Goal: Task Accomplishment & Management: Manage account settings

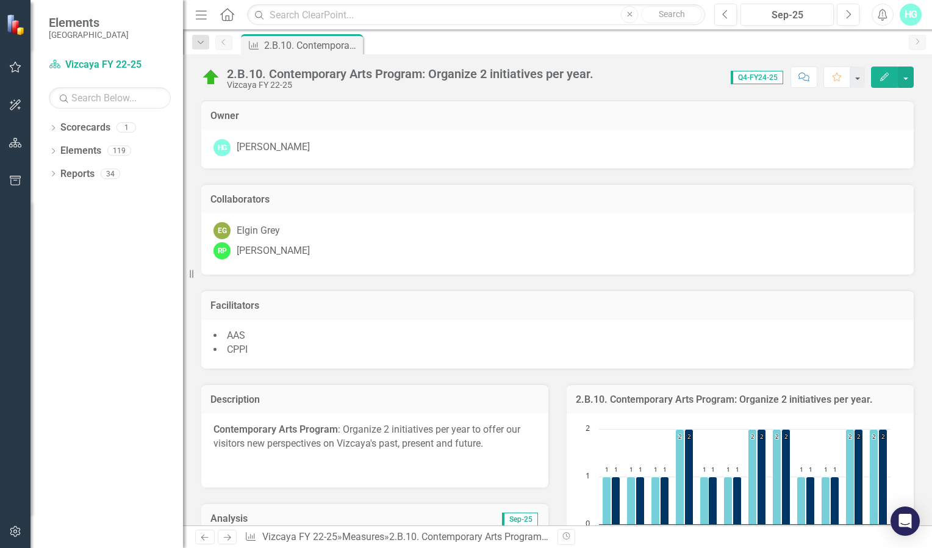
click at [682, 81] on span "Q4-FY24-25" at bounding box center [757, 77] width 52 height 13
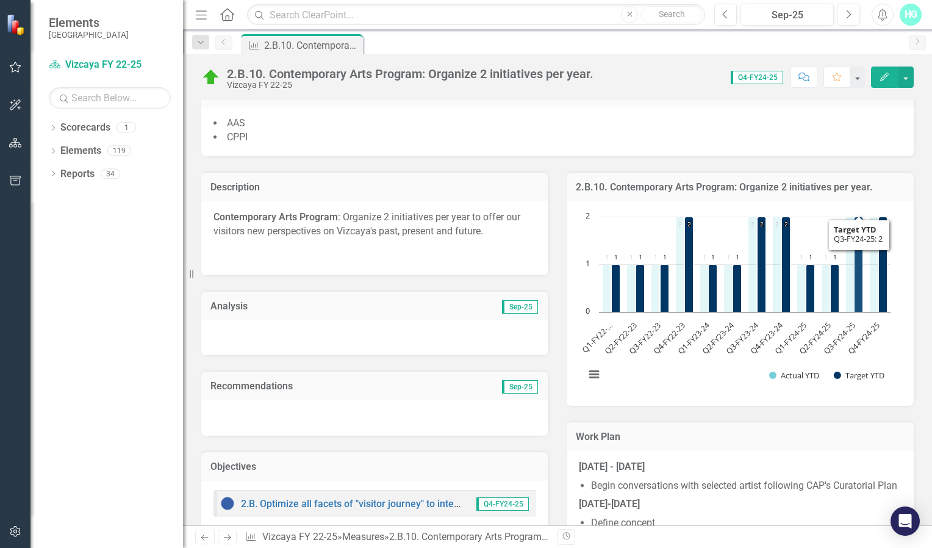
scroll to position [405, 0]
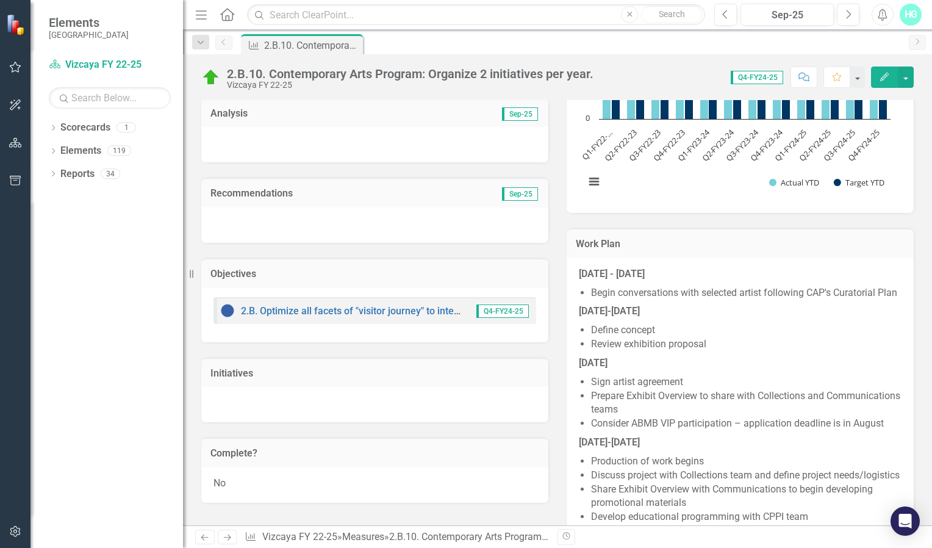
click at [505, 312] on span "Q4-FY24-25" at bounding box center [503, 310] width 52 height 13
click at [362, 312] on link "2.B. Optimize all facets of "visitor journey" to integrate the full estate and …" at bounding box center [488, 311] width 495 height 12
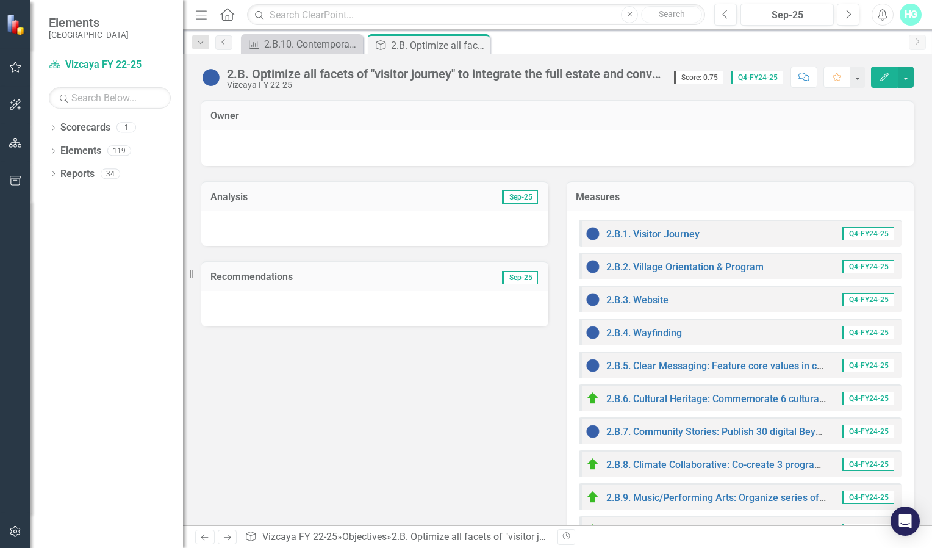
click at [682, 77] on button "Edit" at bounding box center [884, 77] width 27 height 21
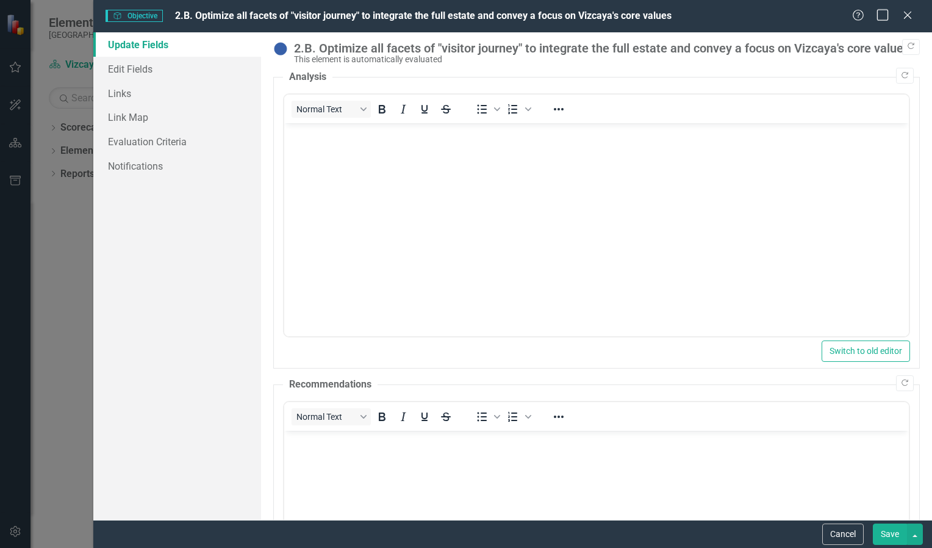
click at [682, 15] on icon "Maximize" at bounding box center [883, 15] width 15 height 12
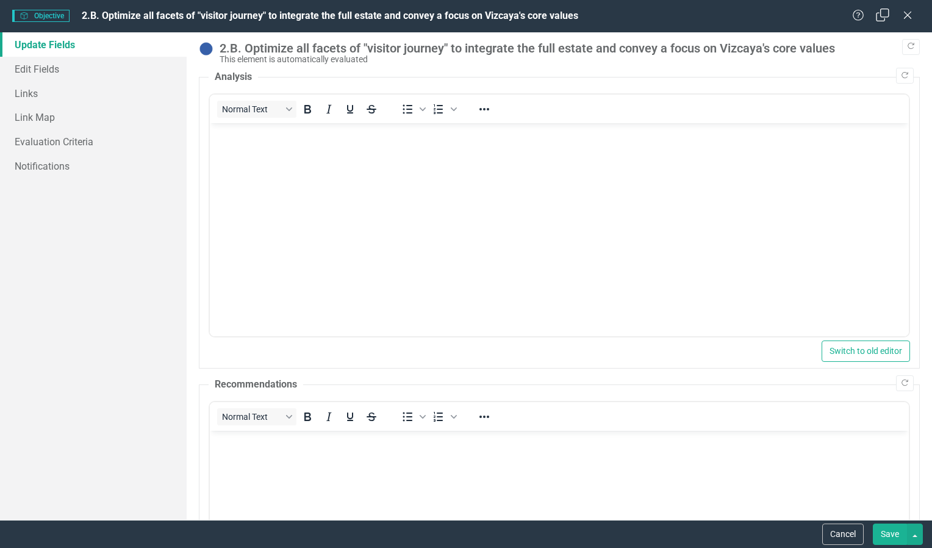
click at [682, 13] on icon "Restore" at bounding box center [883, 15] width 15 height 12
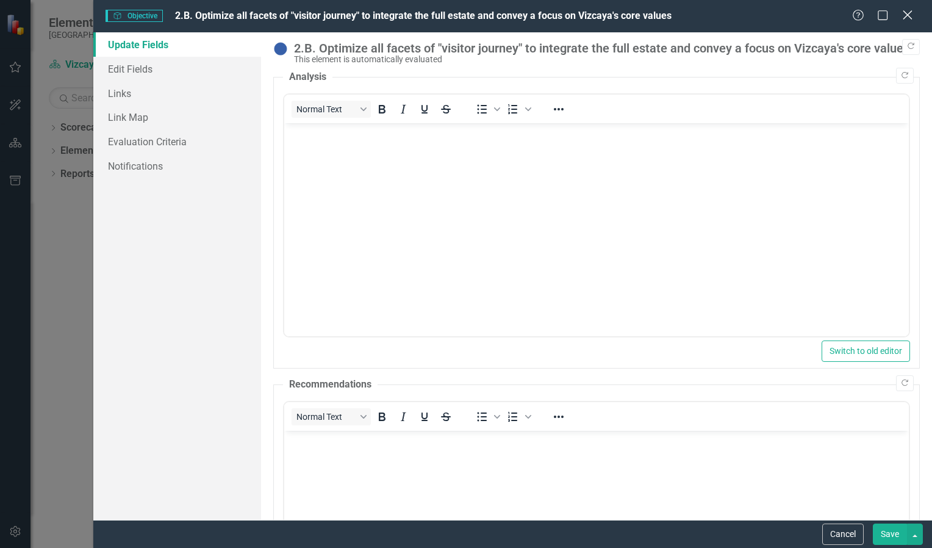
drag, startPoint x: 885, startPoint y: 13, endPoint x: 913, endPoint y: 13, distance: 27.5
click at [682, 13] on div "Help Maximize Close" at bounding box center [886, 16] width 68 height 14
click at [682, 364] on button "Save" at bounding box center [890, 533] width 34 height 21
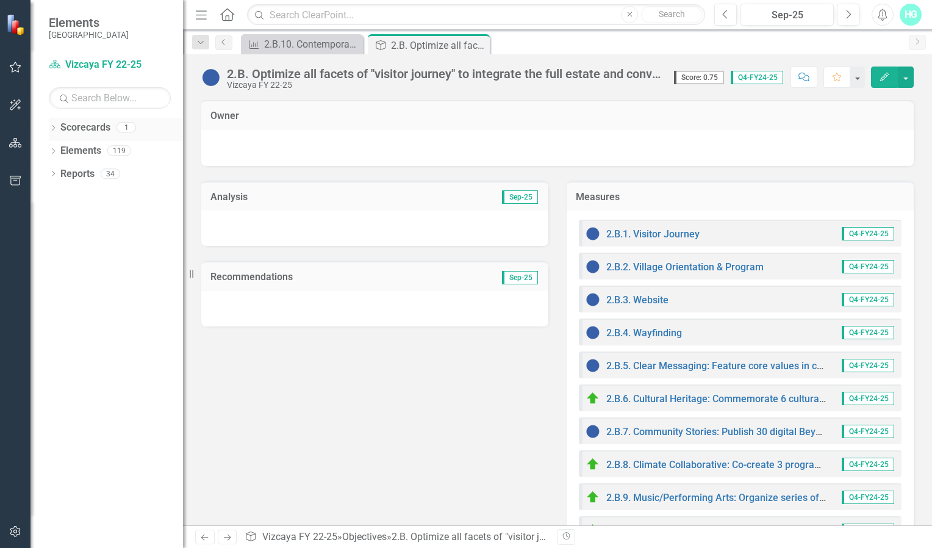
click at [105, 128] on link "Scorecards" at bounding box center [85, 128] width 50 height 14
click at [133, 131] on div "1" at bounding box center [127, 128] width 20 height 10
click at [18, 61] on button "button" at bounding box center [15, 68] width 27 height 26
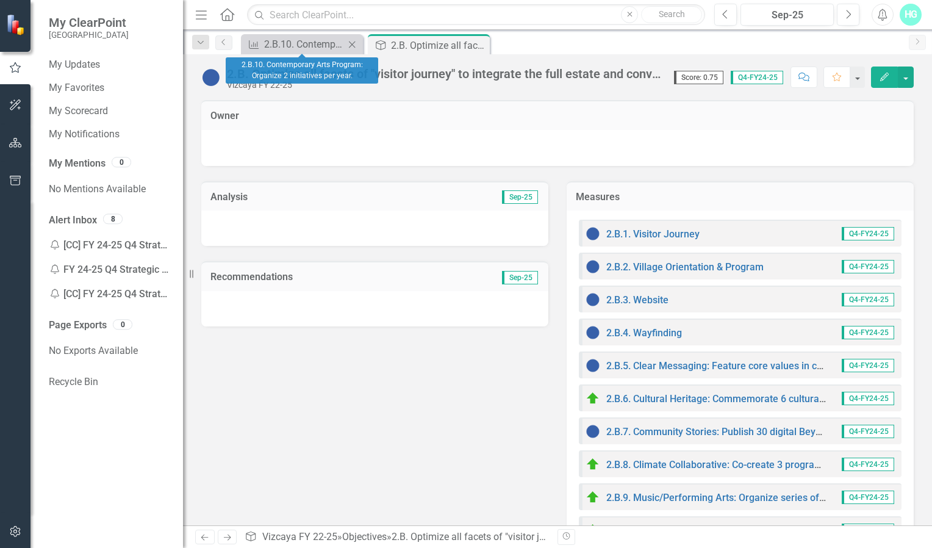
click at [293, 52] on div "Measure 2.B.10. Contemporary Arts Program: Organize 2 initiatives per year. Clo…" at bounding box center [302, 44] width 122 height 20
click at [475, 40] on icon "Close" at bounding box center [478, 45] width 12 height 10
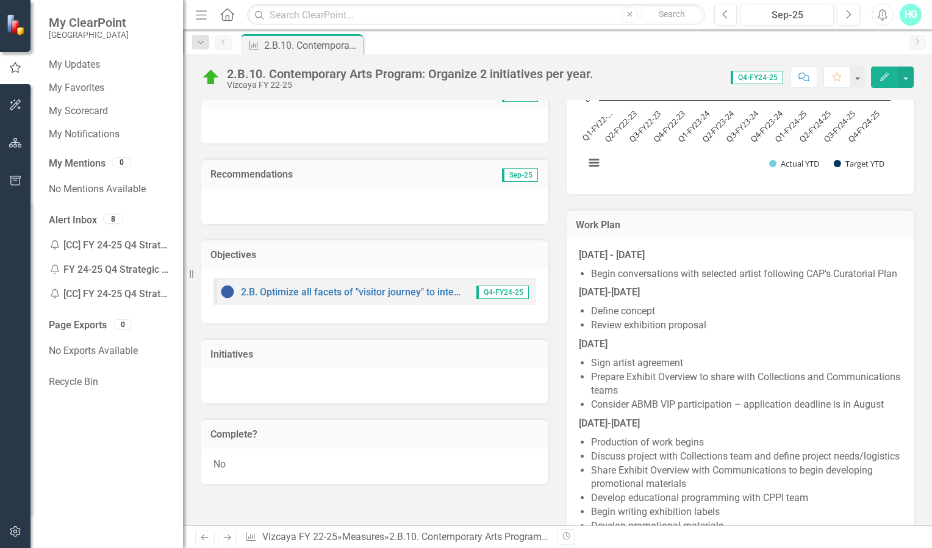
scroll to position [416, 0]
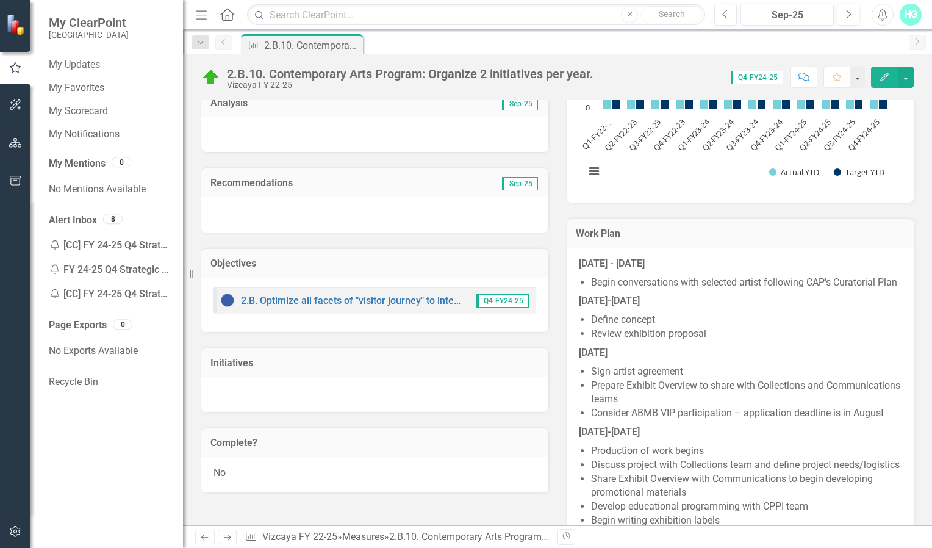
click at [251, 364] on div "No" at bounding box center [374, 474] width 347 height 35
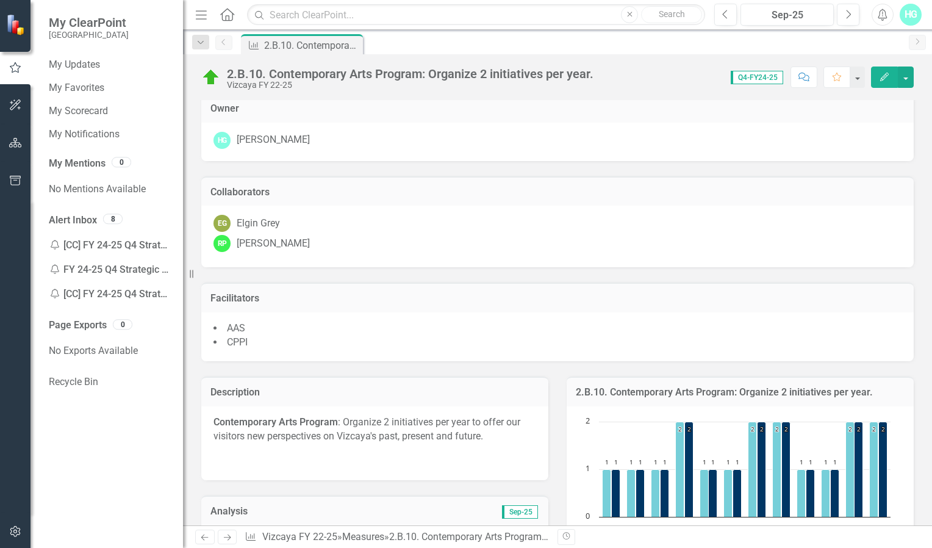
scroll to position [0, 0]
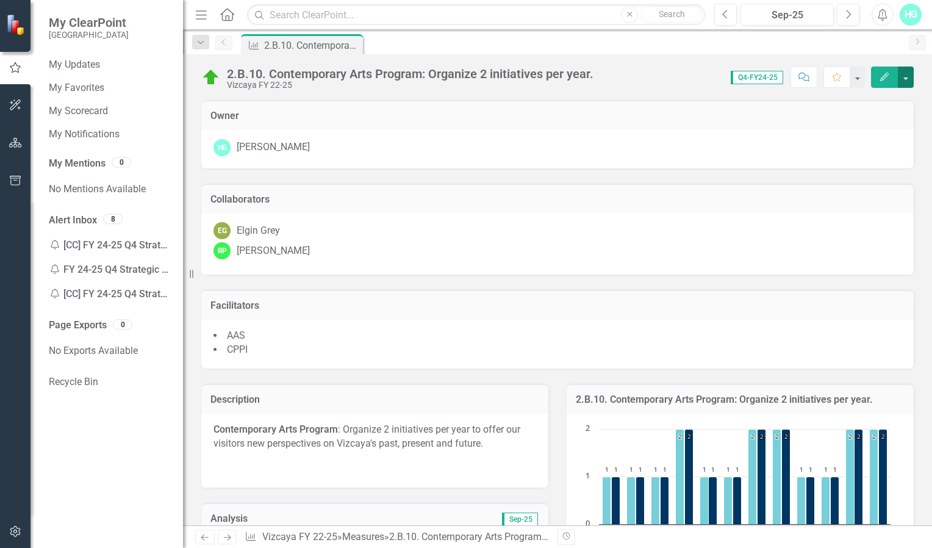
click at [682, 74] on button "button" at bounding box center [906, 77] width 16 height 21
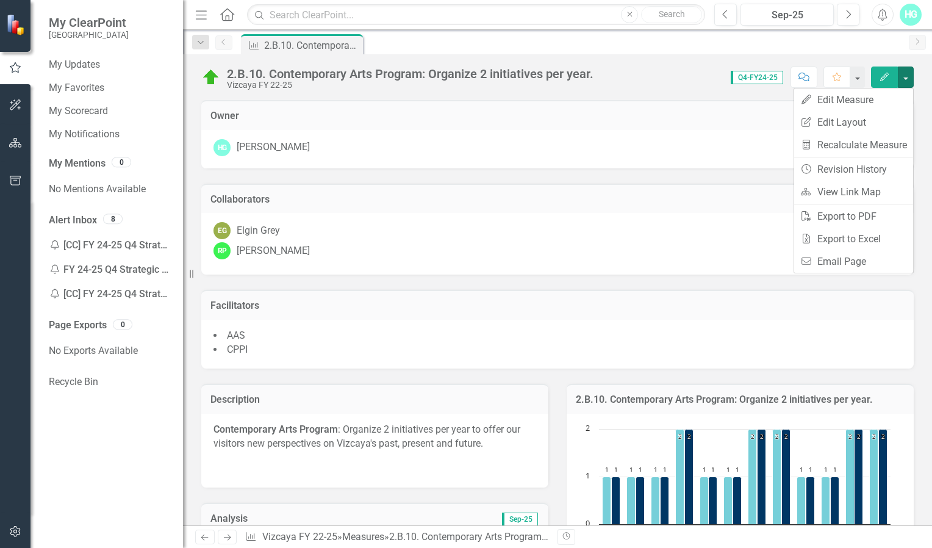
click at [586, 250] on div "RP [PERSON_NAME]" at bounding box center [558, 250] width 688 height 17
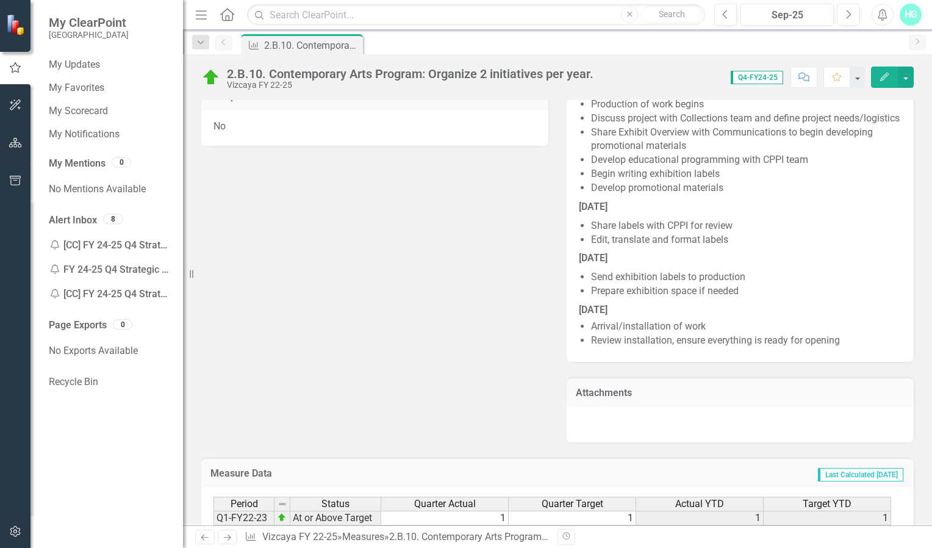
scroll to position [974, 0]
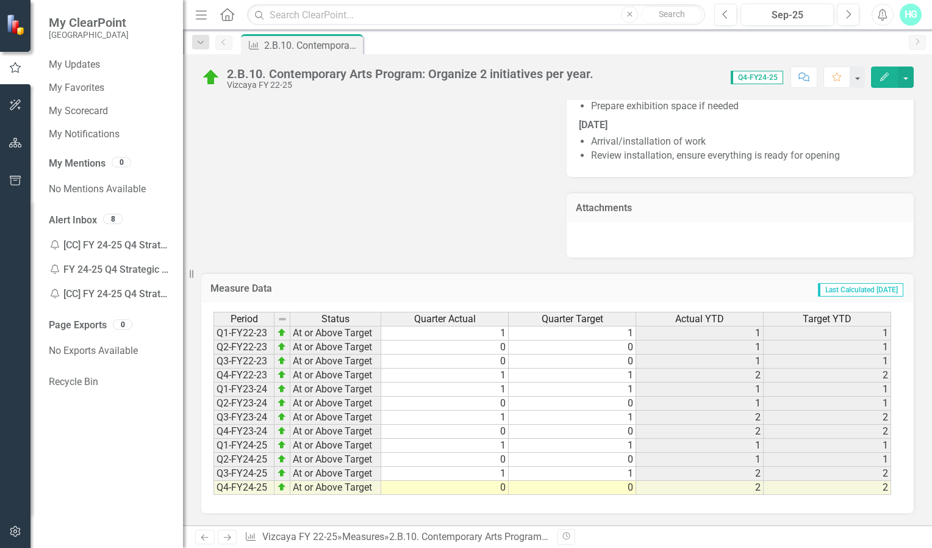
click at [682, 292] on span "Last Calculated [DATE]" at bounding box center [860, 289] width 85 height 13
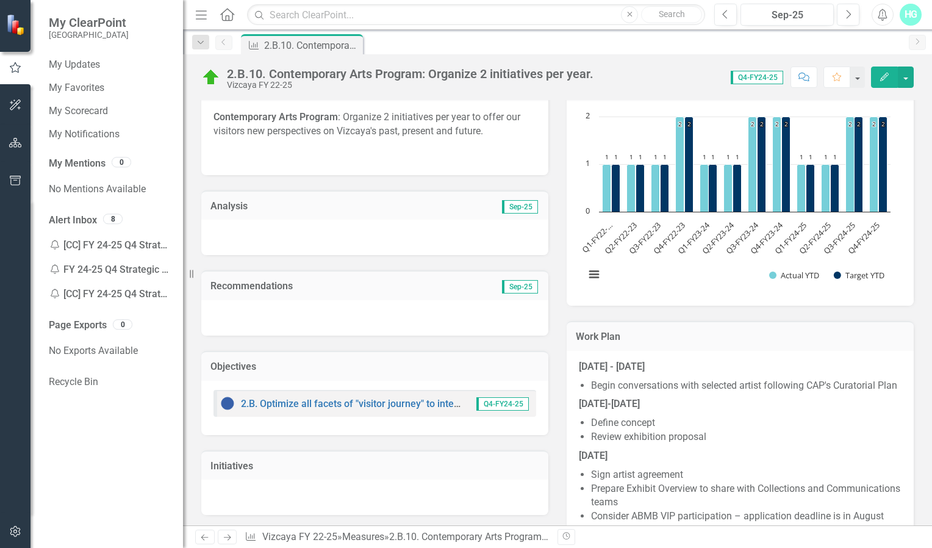
scroll to position [95, 0]
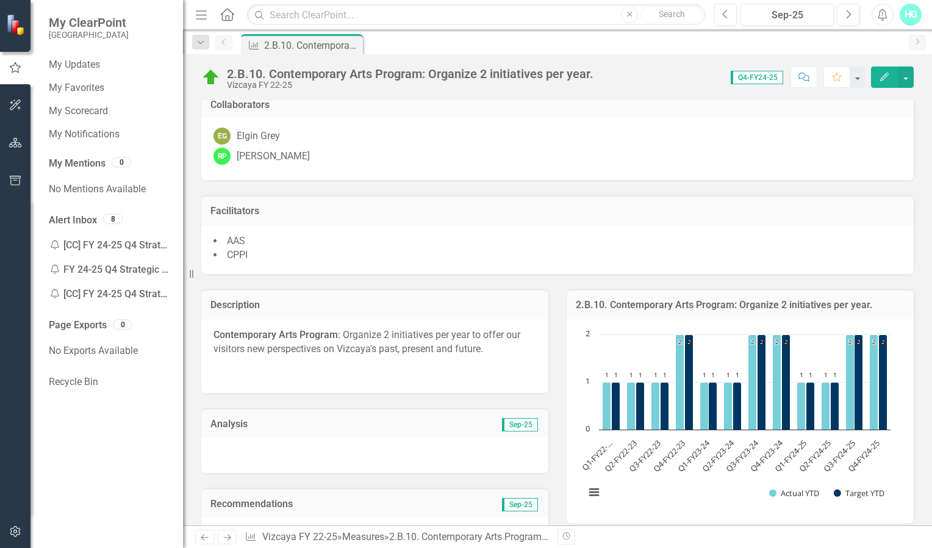
click at [682, 76] on button "Edit" at bounding box center [884, 77] width 27 height 21
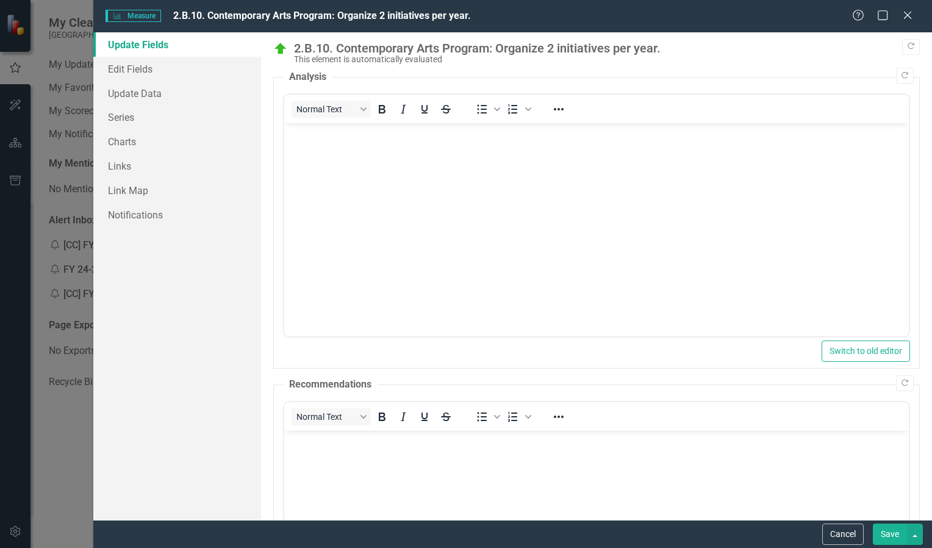
scroll to position [0, 0]
click at [136, 85] on link "Update Data" at bounding box center [177, 93] width 168 height 24
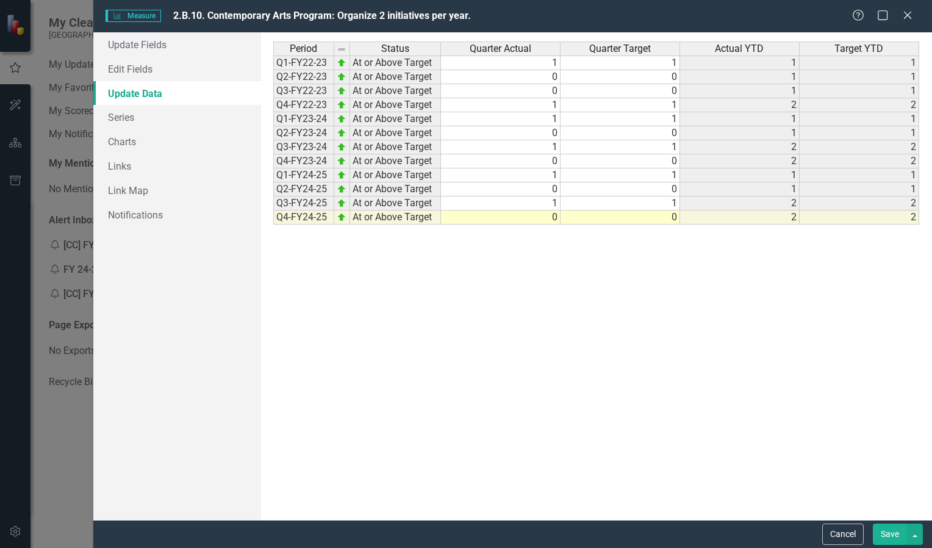
click at [682, 364] on button "Save" at bounding box center [890, 533] width 34 height 21
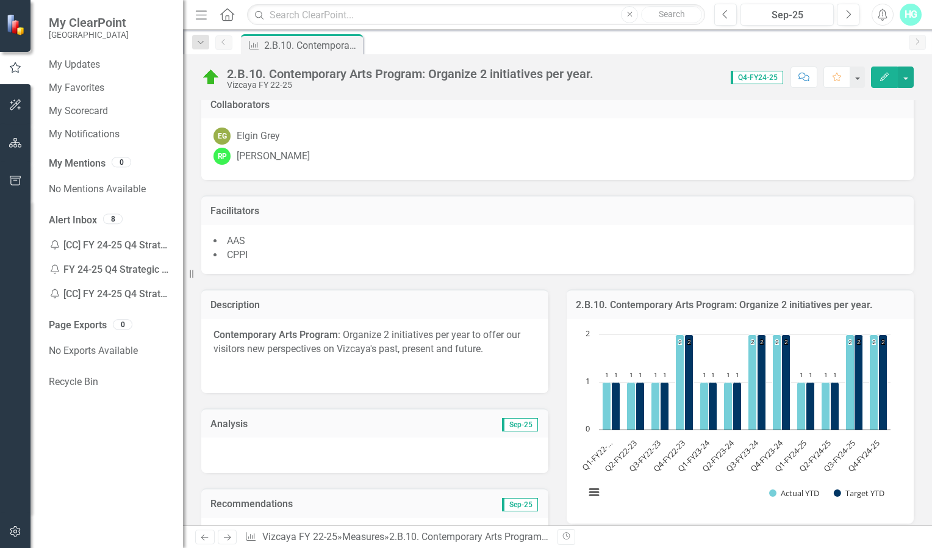
click at [514, 364] on span "Sep-25" at bounding box center [520, 424] width 36 height 13
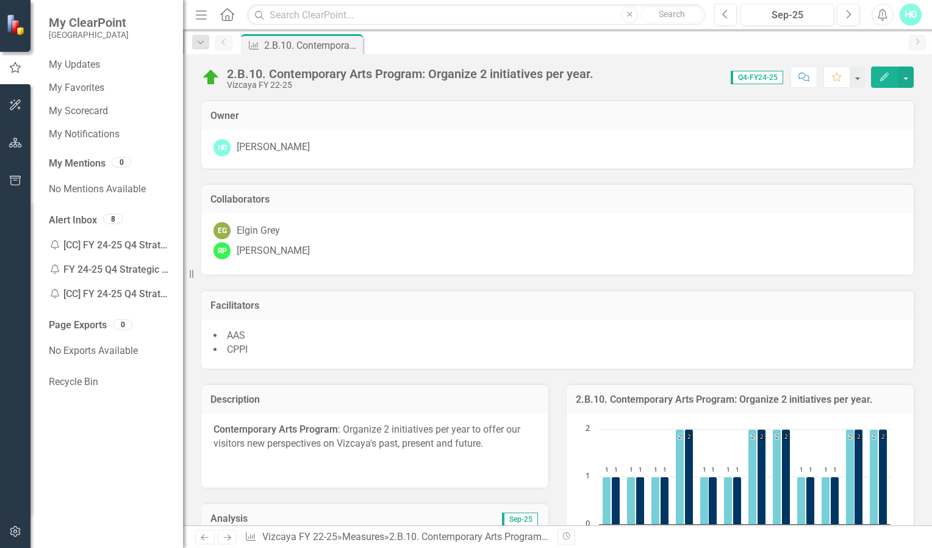
click at [682, 76] on span "Q4-FY24-25" at bounding box center [757, 77] width 52 height 13
click at [682, 81] on button "button" at bounding box center [857, 77] width 16 height 21
click at [372, 82] on div "Vizcaya FY 22-25" at bounding box center [410, 85] width 367 height 9
click at [682, 85] on button "button" at bounding box center [906, 77] width 16 height 21
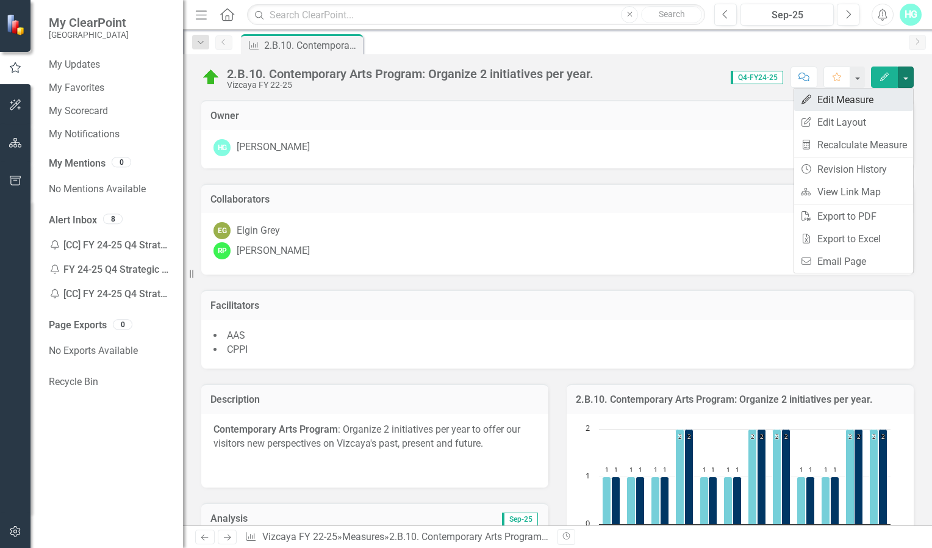
click at [682, 99] on link "Edit Edit Measure" at bounding box center [853, 99] width 119 height 23
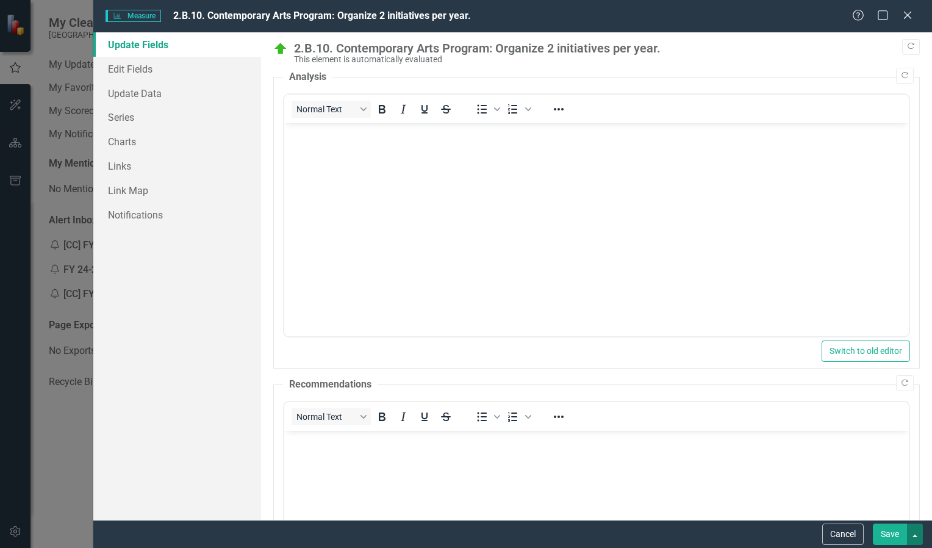
click at [682, 364] on button "button" at bounding box center [915, 533] width 16 height 21
click at [682, 364] on button "Save" at bounding box center [890, 533] width 34 height 21
